Goal: Task Accomplishment & Management: Use online tool/utility

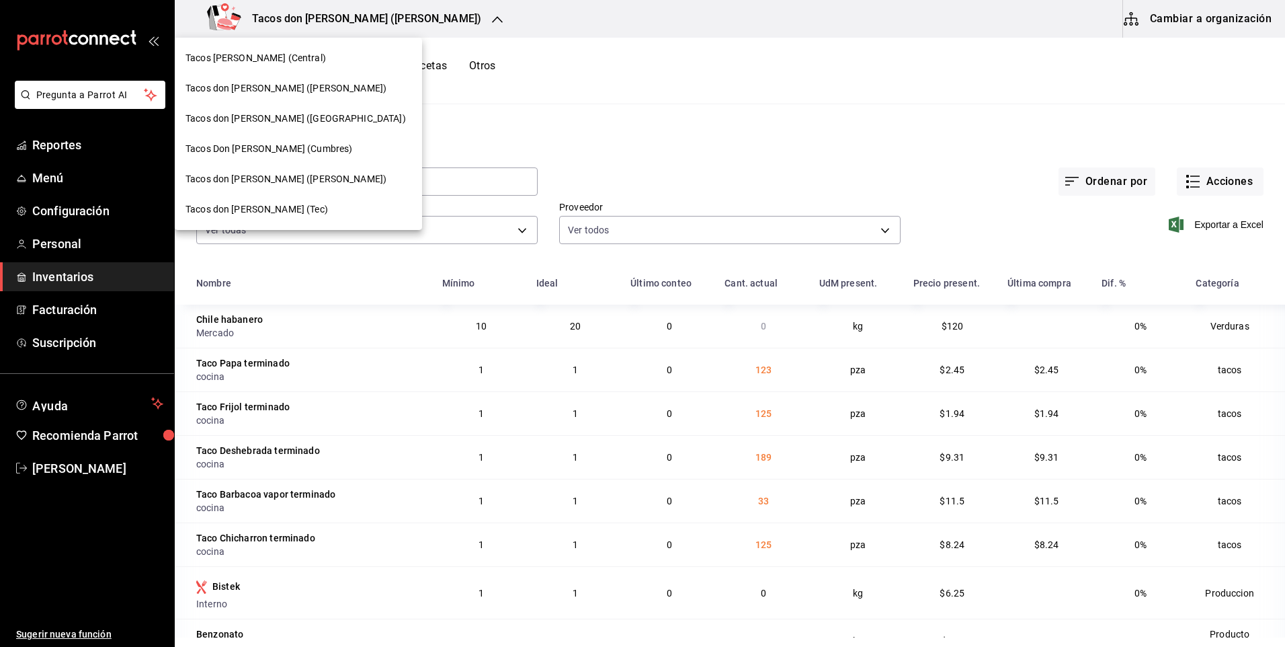
click at [303, 60] on div "Tacos [PERSON_NAME] (Central)" at bounding box center [299, 58] width 226 height 14
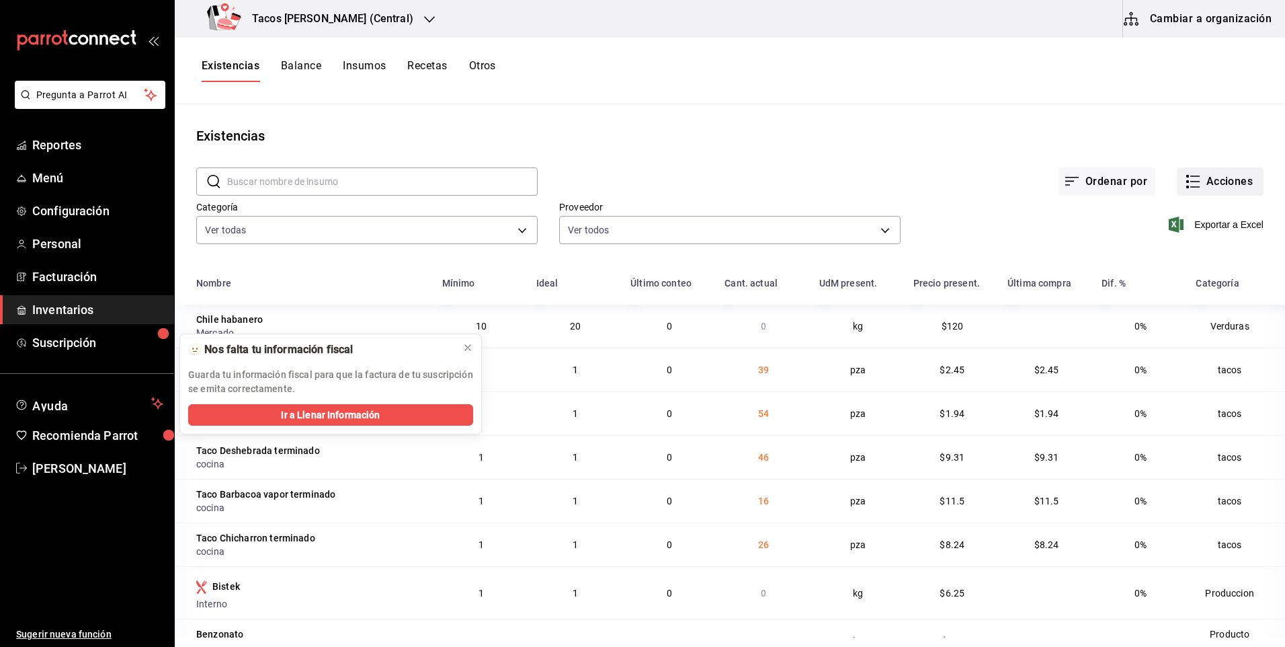
click at [1194, 184] on button "Acciones" at bounding box center [1220, 181] width 87 height 28
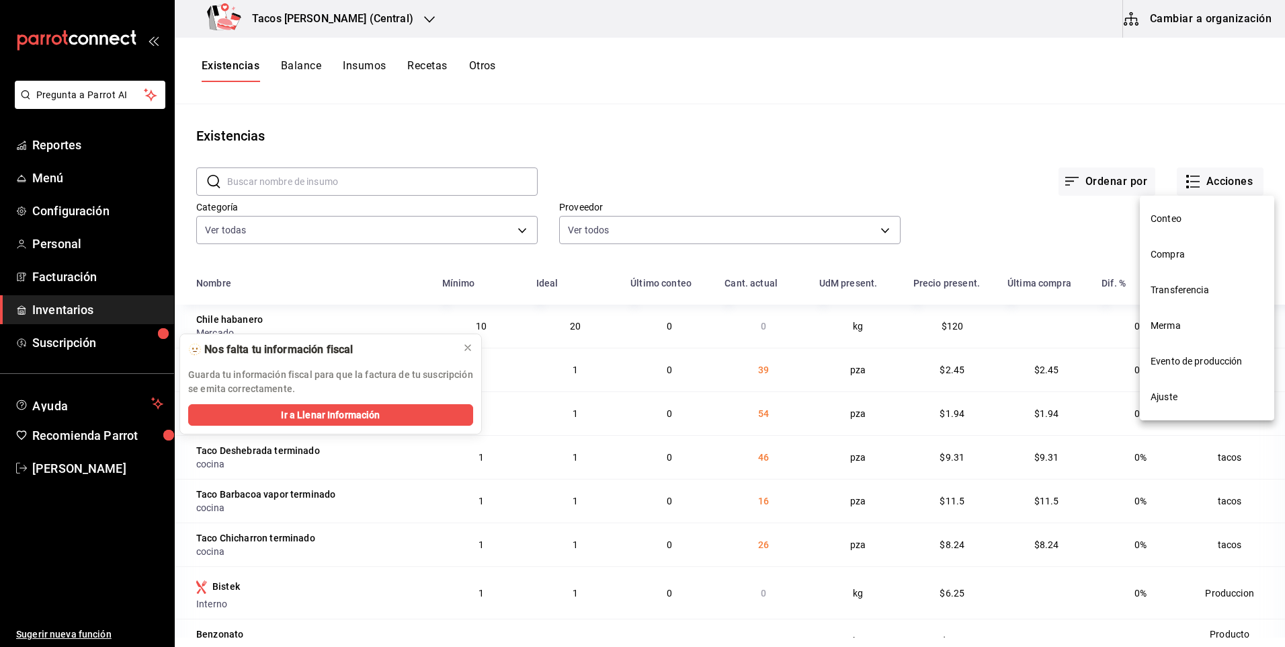
click at [1168, 259] on span "Compra" at bounding box center [1207, 254] width 113 height 14
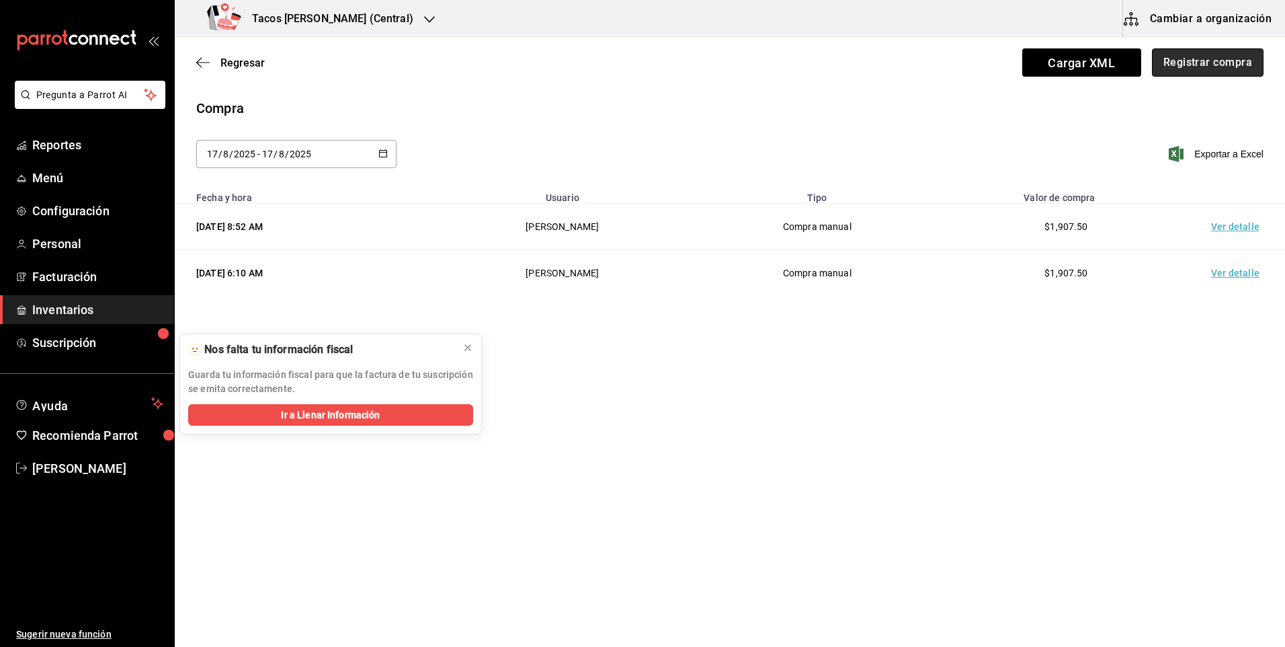
click at [1183, 62] on button "Registrar compra" at bounding box center [1208, 62] width 112 height 28
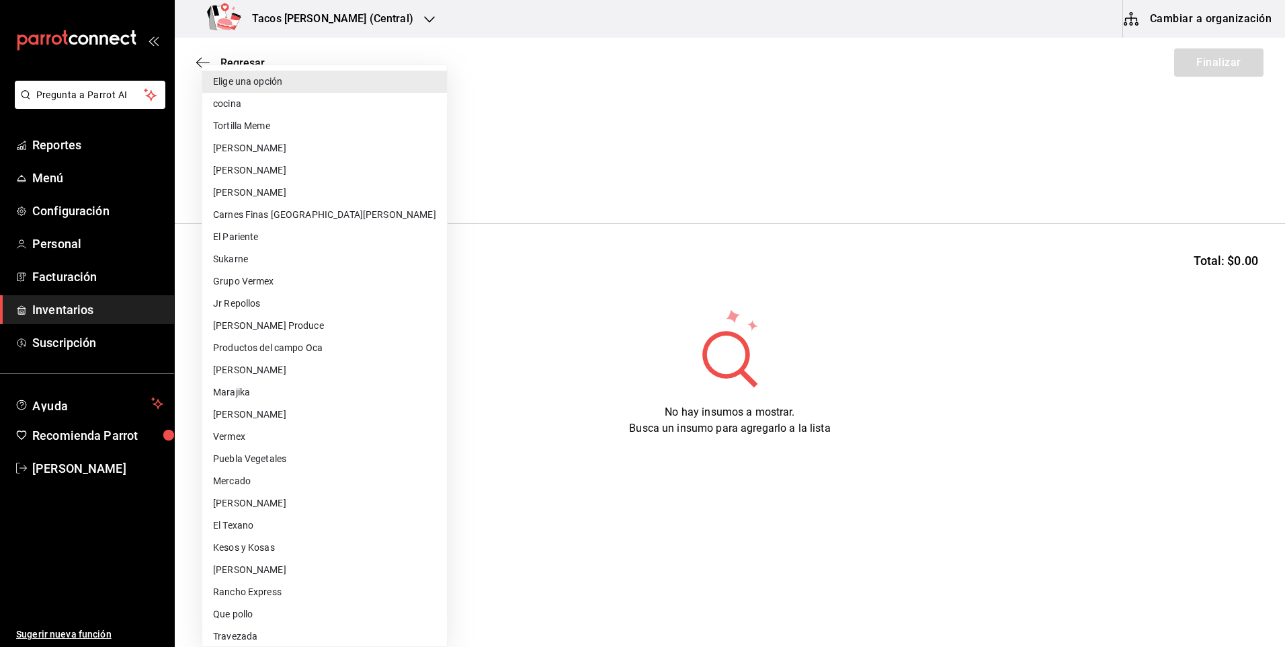
click at [300, 181] on body "Pregunta a Parrot AI Reportes Menú Configuración Personal Facturación Inventari…" at bounding box center [642, 285] width 1285 height 571
click at [274, 106] on li "cocina" at bounding box center [324, 104] width 245 height 22
type input "237c9a5b-4078-49eb-83ef-23bf52bd7acd"
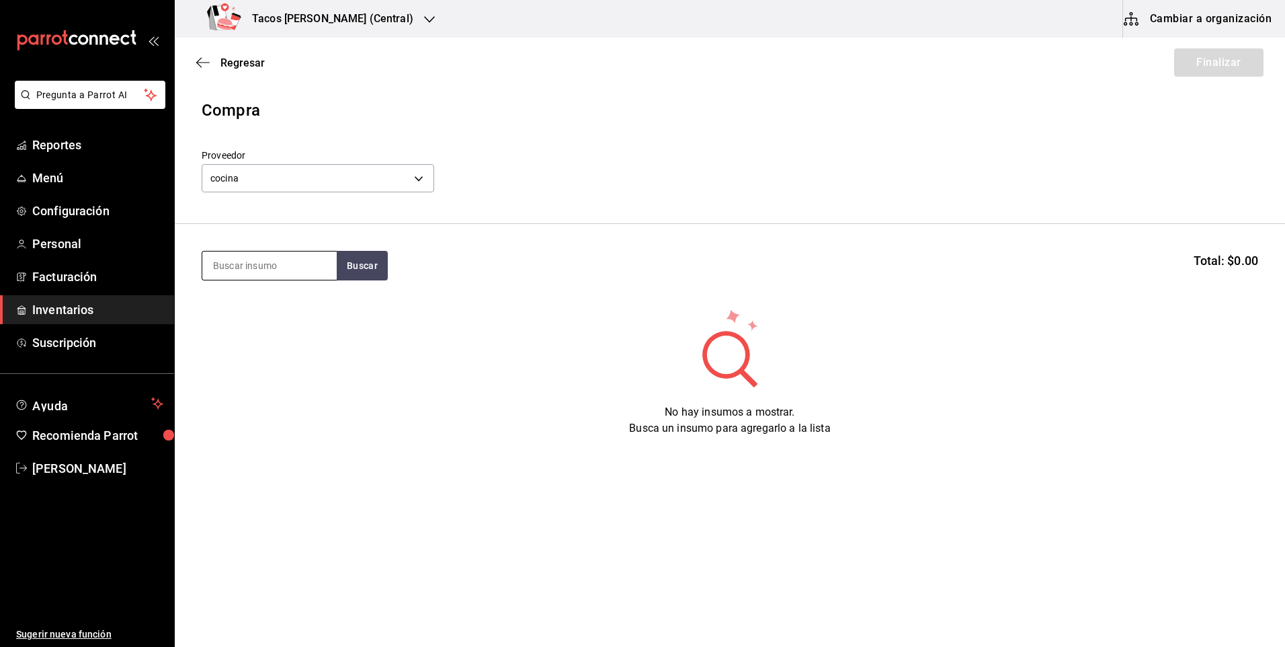
click at [268, 272] on input at bounding box center [269, 265] width 134 height 28
click at [335, 256] on input "des" at bounding box center [269, 265] width 134 height 28
type input "des"
click at [343, 259] on button "Buscar" at bounding box center [362, 266] width 51 height 30
click at [284, 316] on div "Taco Deshebrada terminado" at bounding box center [269, 312] width 113 height 32
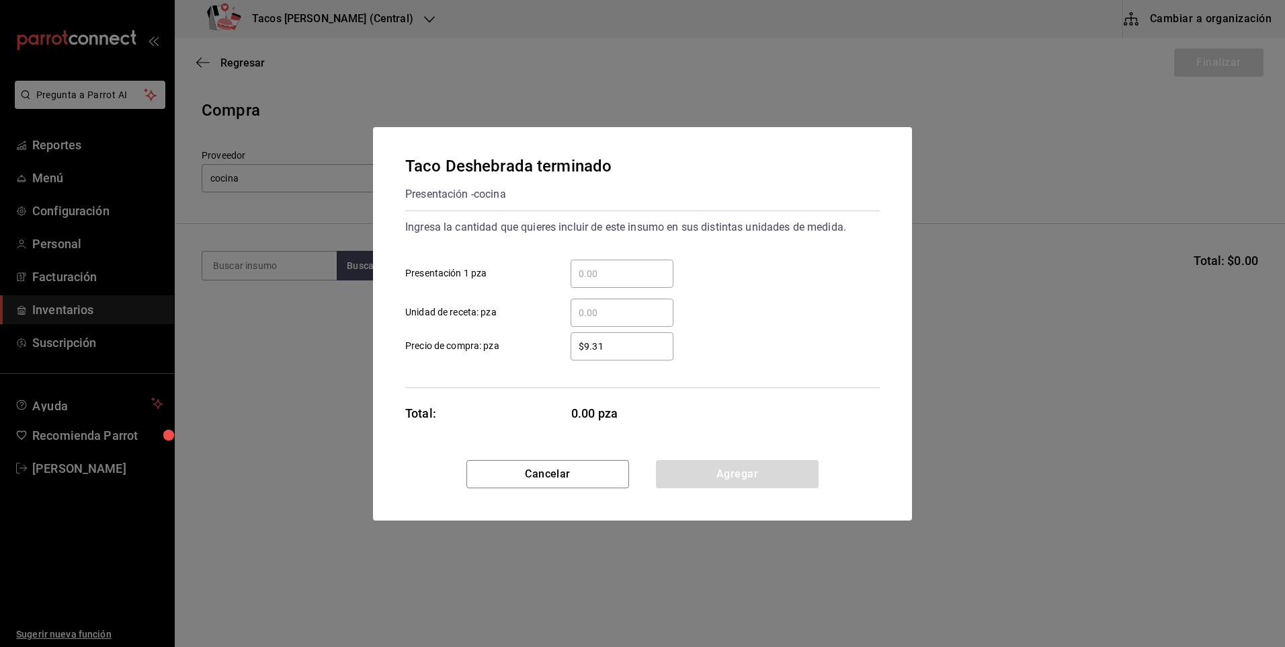
click at [592, 276] on input "​ Presentación 1 pza" at bounding box center [622, 274] width 103 height 16
type input "30"
click at [739, 483] on button "Agregar" at bounding box center [737, 474] width 163 height 28
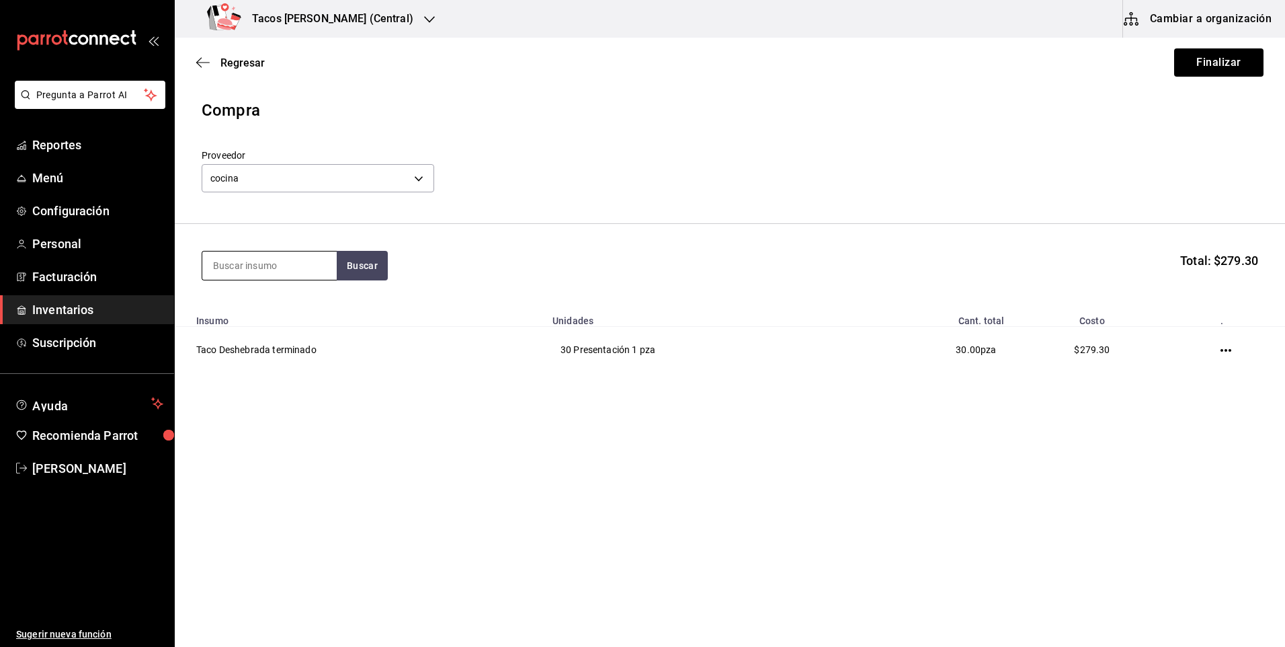
click at [263, 270] on input at bounding box center [269, 265] width 134 height 28
type input "chi"
click at [349, 265] on button "Buscar" at bounding box center [362, 266] width 51 height 30
click at [301, 301] on div "Taco Chicharron terminado" at bounding box center [269, 312] width 113 height 32
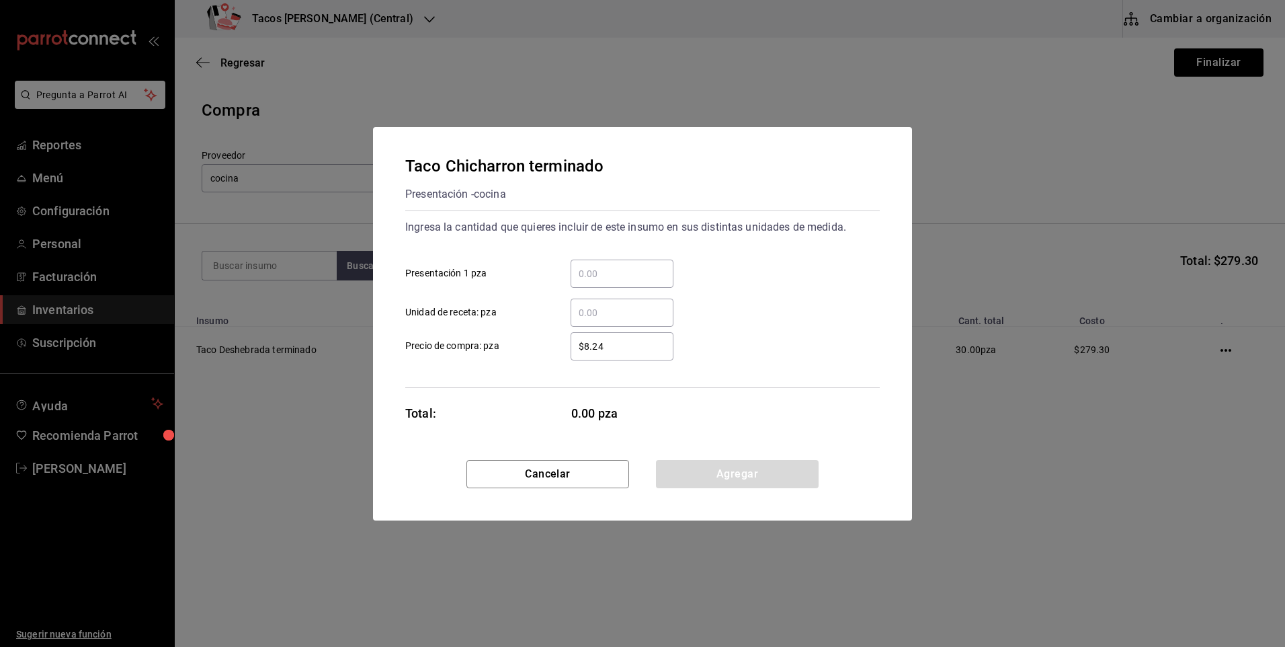
click at [641, 278] on input "​ Presentación 1 pza" at bounding box center [622, 274] width 103 height 16
type input "20"
click at [717, 473] on button "Agregar" at bounding box center [737, 474] width 163 height 28
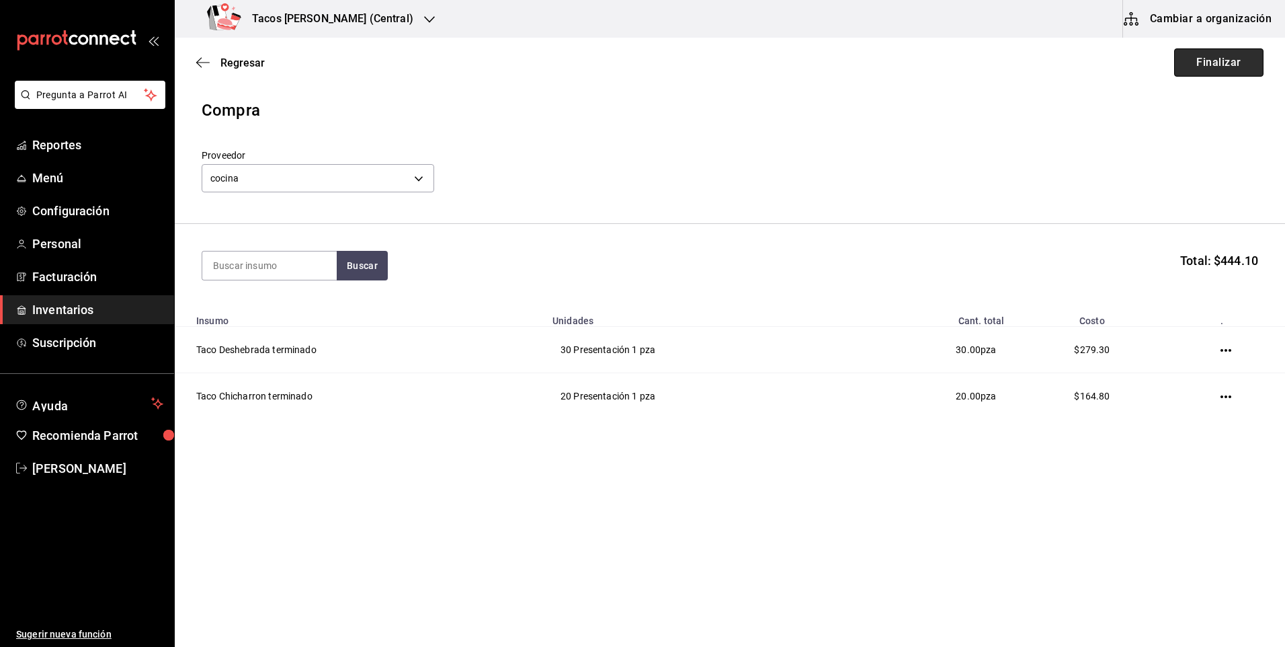
click at [1211, 65] on button "Finalizar" at bounding box center [1218, 62] width 89 height 28
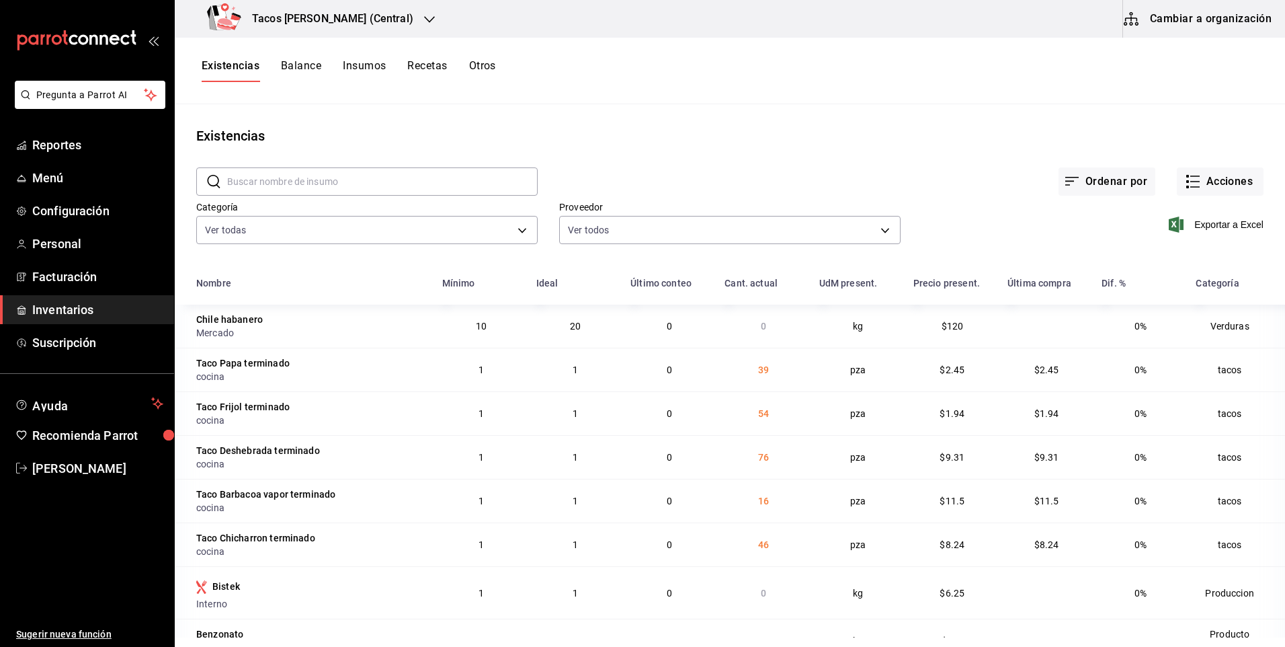
click at [376, 19] on h3 "Tacos [PERSON_NAME] (Central)" at bounding box center [327, 19] width 172 height 16
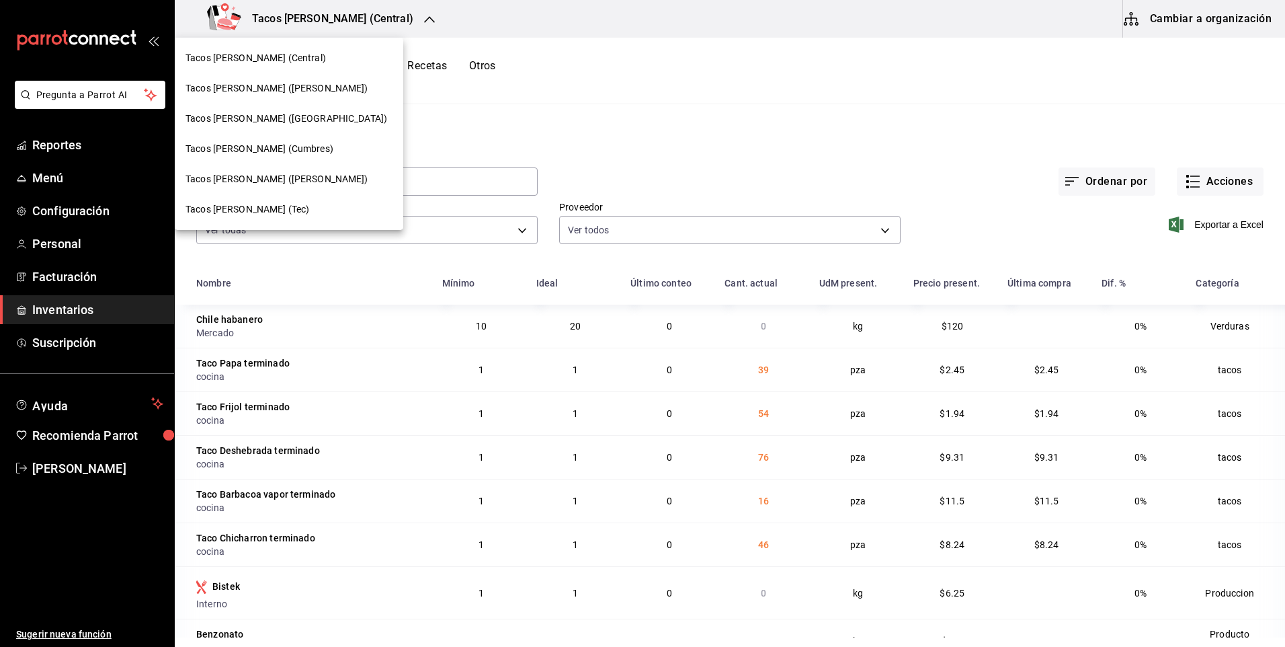
click at [293, 118] on span "Tacos don [PERSON_NAME] ([GEOGRAPHIC_DATA])" at bounding box center [287, 119] width 202 height 14
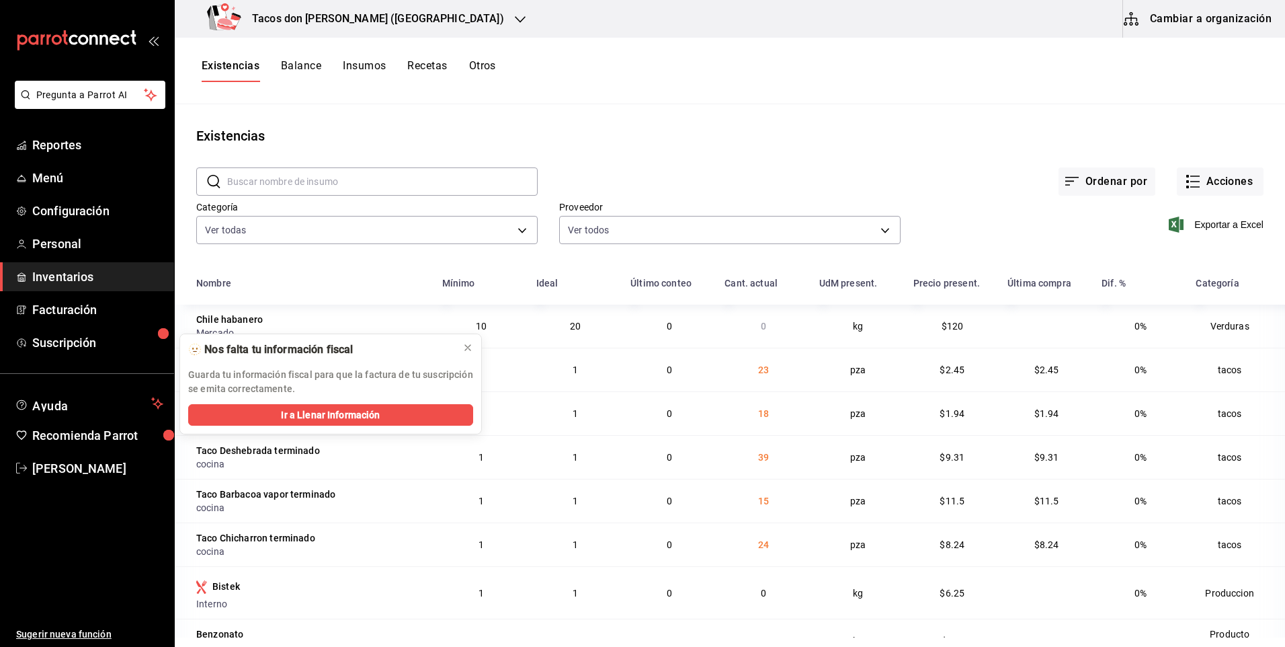
click at [360, 24] on h3 "Tacos don [PERSON_NAME] ([GEOGRAPHIC_DATA])" at bounding box center [372, 19] width 263 height 16
